Goal: Task Accomplishment & Management: Manage account settings

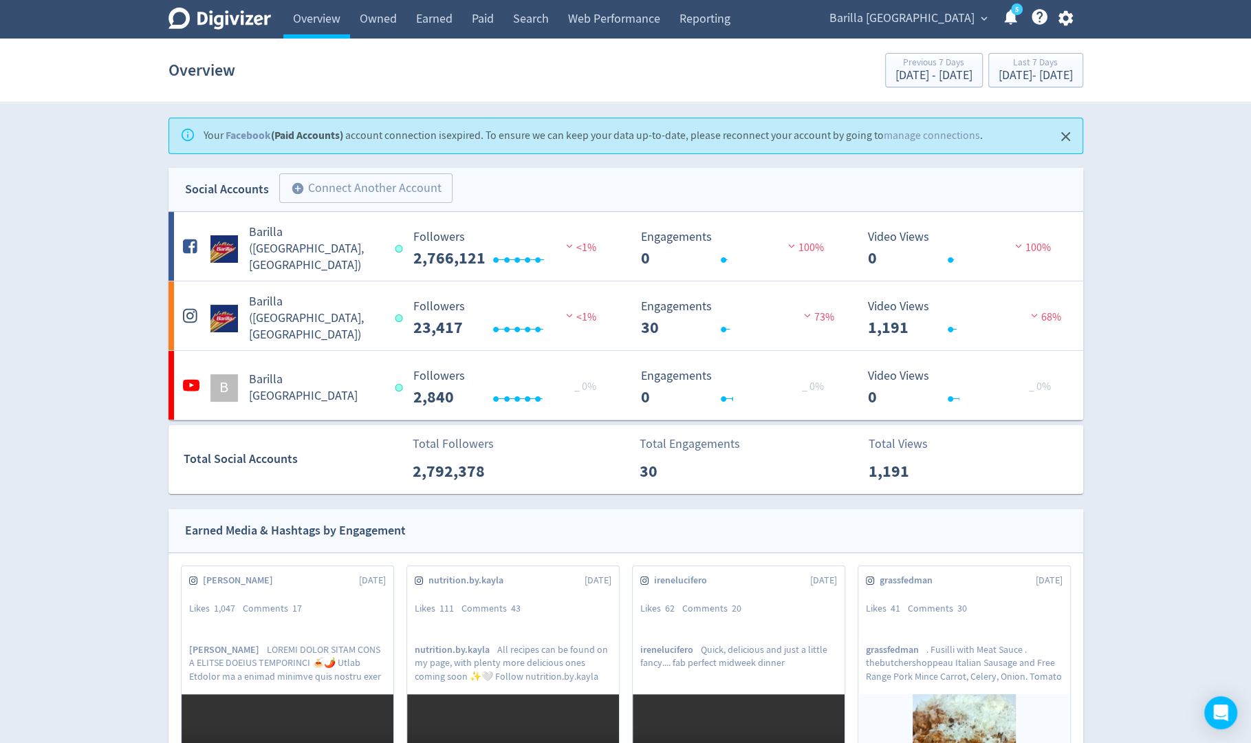
click at [1064, 25] on icon "button" at bounding box center [1065, 18] width 19 height 19
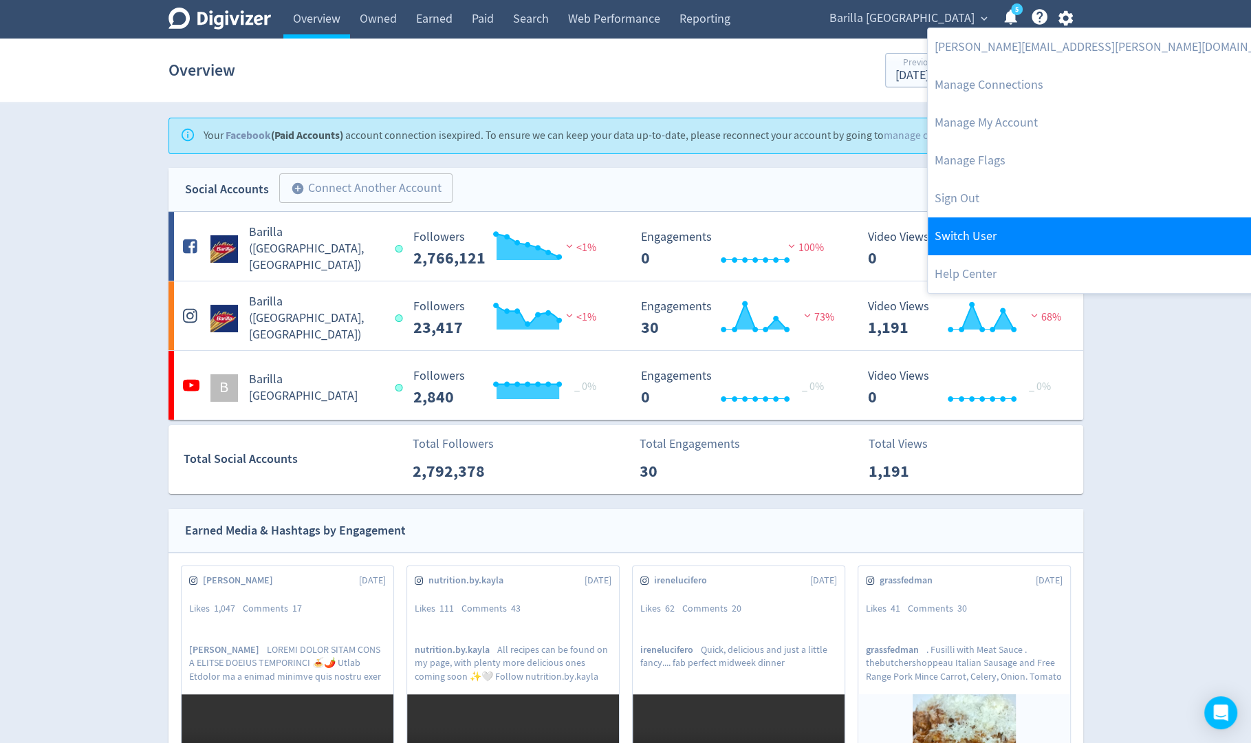
click at [1004, 221] on link "Switch User" at bounding box center [1110, 236] width 367 height 38
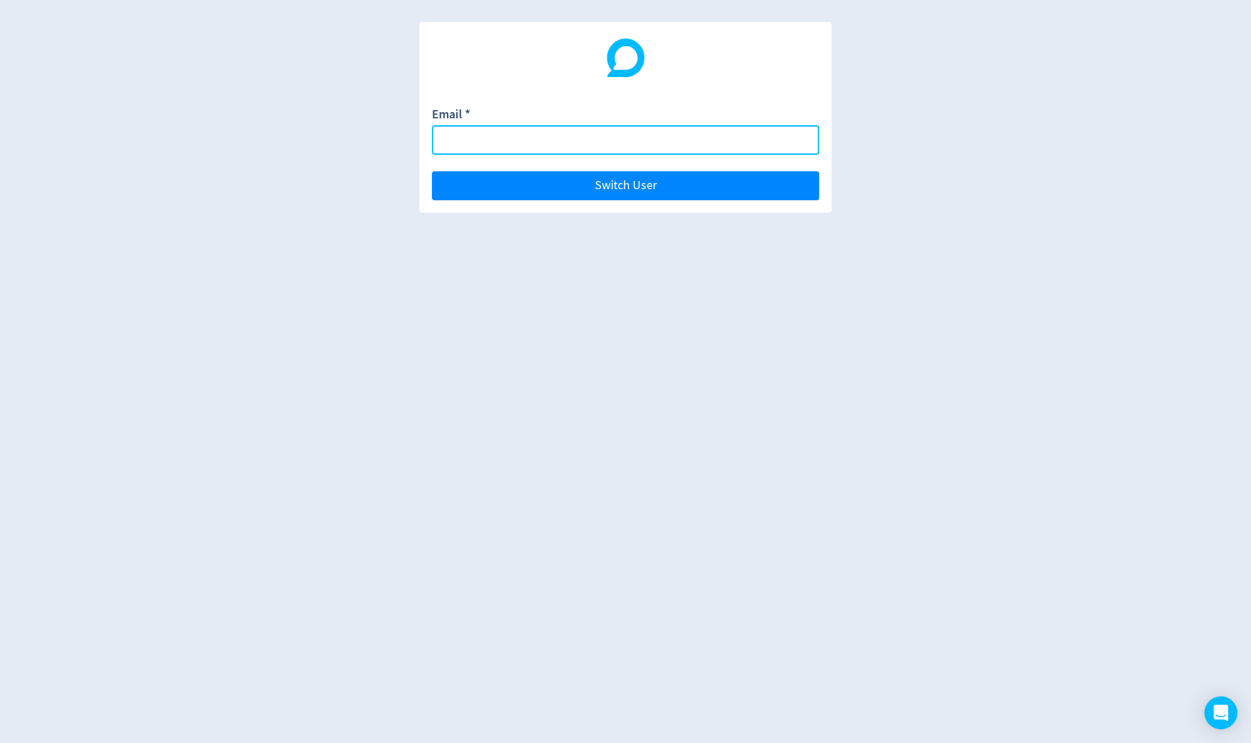
click at [793, 142] on body "Email * Switch User" at bounding box center [625, 371] width 1251 height 743
paste input "[EMAIL_ADDRESS][DOMAIN_NAME]"
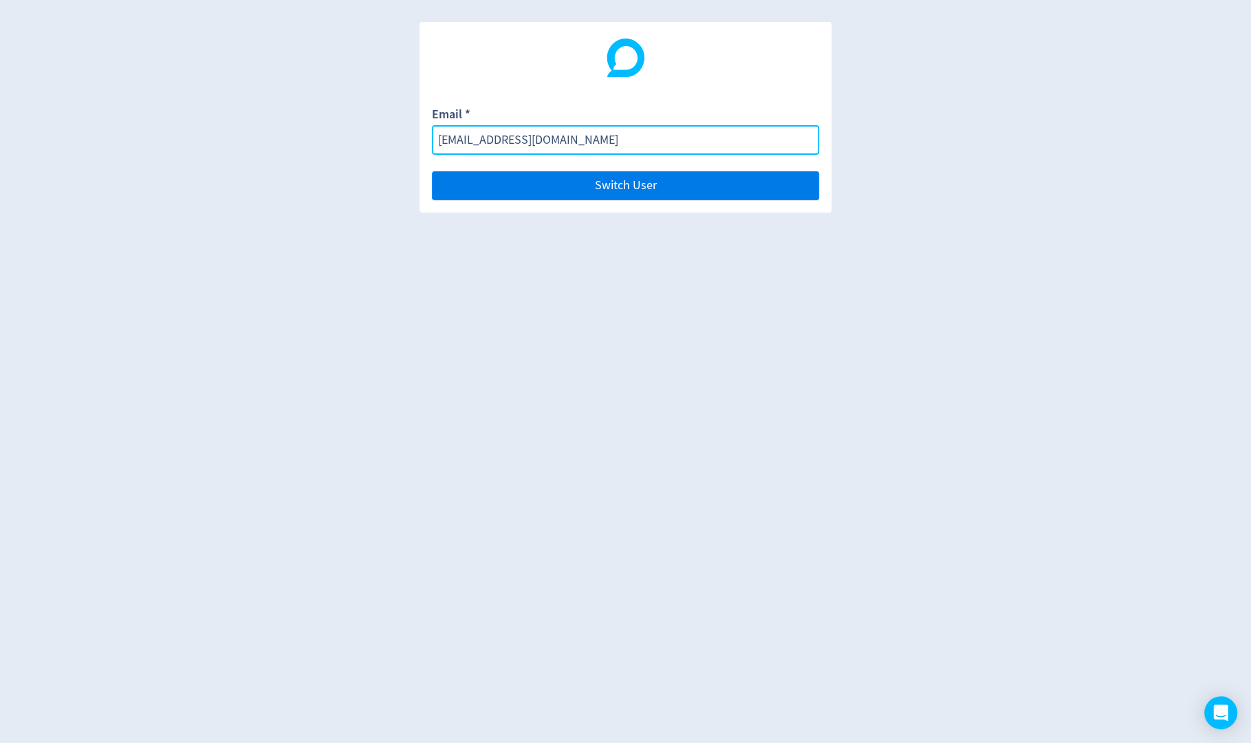
type input "[EMAIL_ADDRESS][DOMAIN_NAME]"
click at [790, 186] on button "Switch User" at bounding box center [625, 185] width 387 height 29
